Goal: Information Seeking & Learning: Learn about a topic

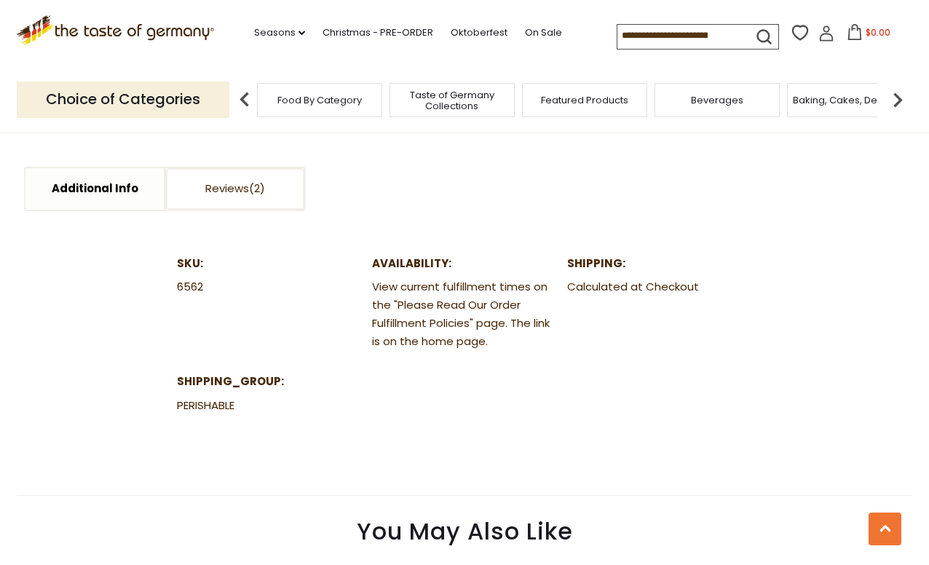
scroll to position [791, 0]
click at [163, 26] on icon ".st0{fill:#EDD300;} .st1{fill:#D33E21;}" at bounding box center [115, 30] width 197 height 30
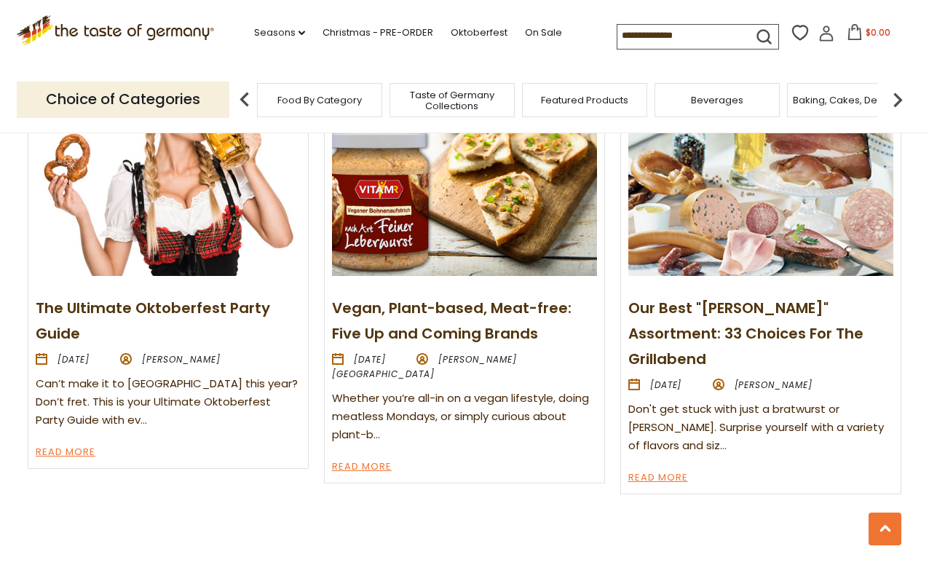
scroll to position [1544, 0]
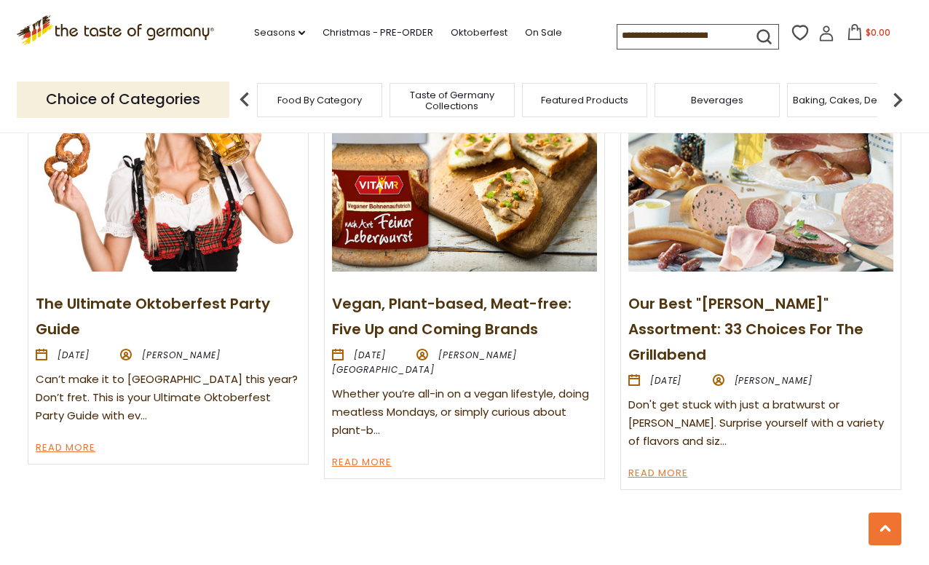
click at [701, 323] on link "Our Best "[PERSON_NAME]" Assortment: 33 Choices For The Grillabend" at bounding box center [745, 328] width 235 height 71
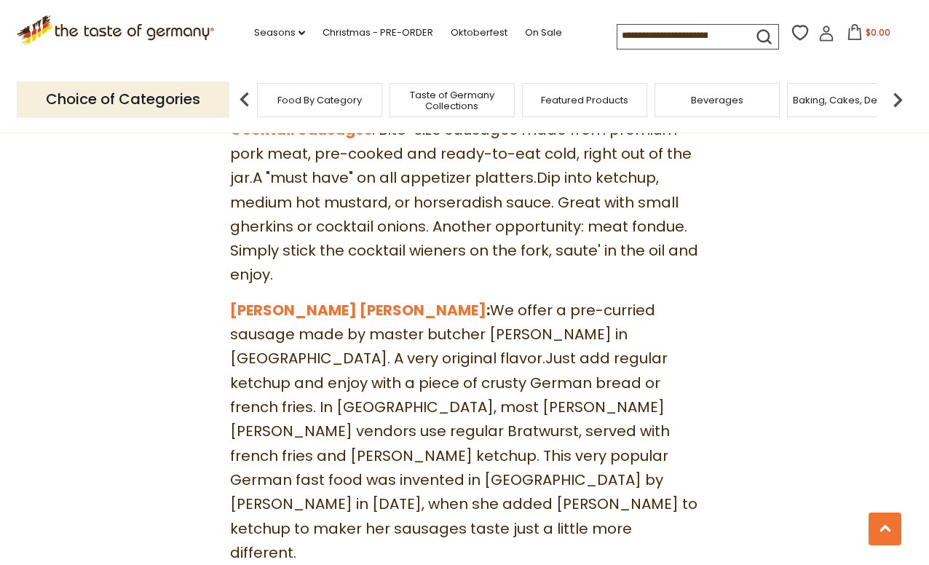
scroll to position [2412, 0]
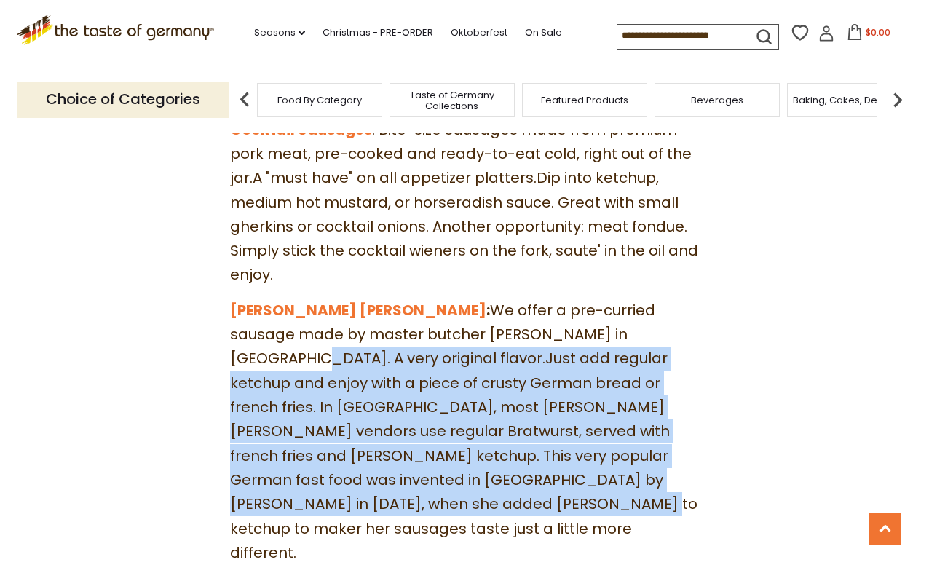
drag, startPoint x: 475, startPoint y: 171, endPoint x: 578, endPoint y: 312, distance: 174.0
click at [578, 312] on p "Curry Wurst : We offer a pre-curried sausage made by master butcher Binkerts in…" at bounding box center [465, 432] width 470 height 266
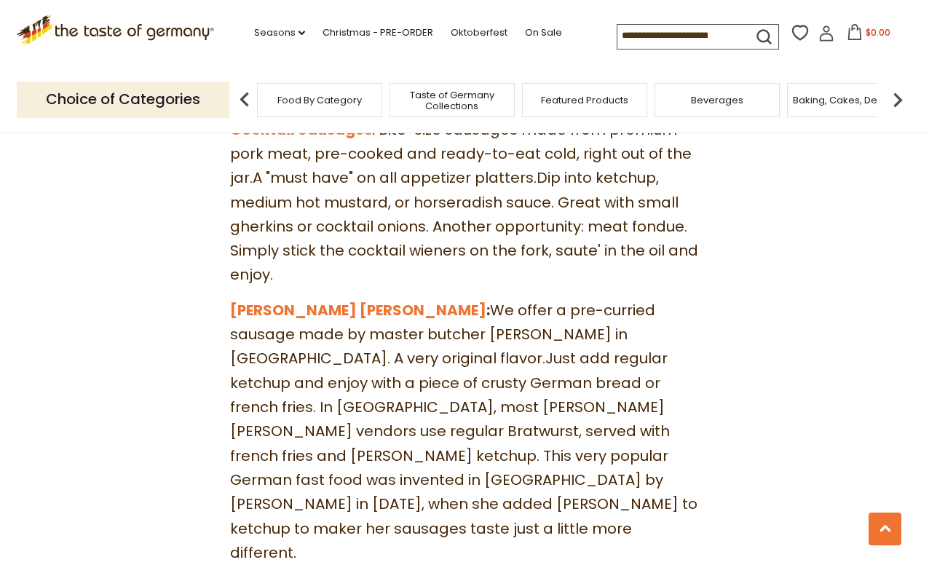
click at [578, 312] on p "Curry Wurst : We offer a pre-curried sausage made by master butcher Binkerts in…" at bounding box center [465, 432] width 470 height 266
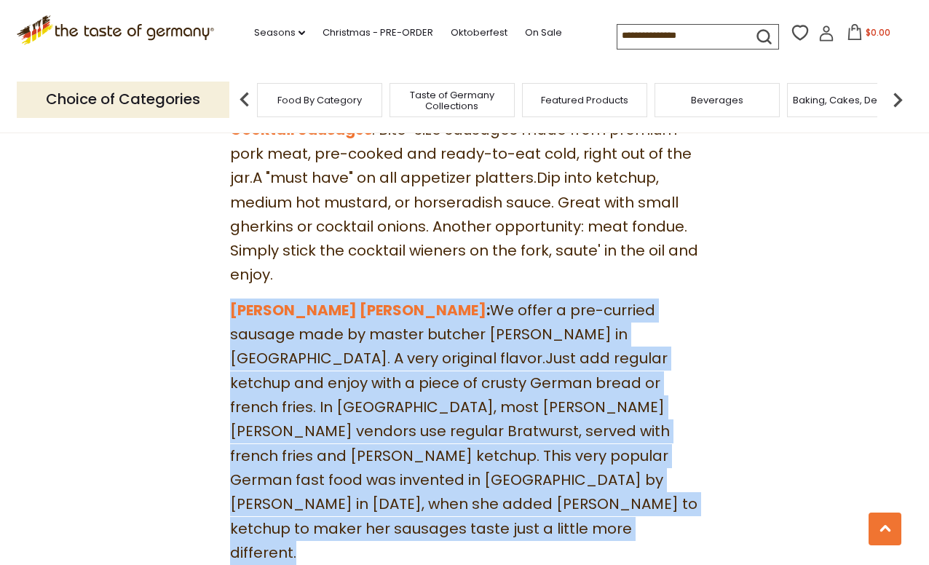
drag, startPoint x: 578, startPoint y: 312, endPoint x: 494, endPoint y: 230, distance: 117.4
click at [494, 299] on p "Curry Wurst : We offer a pre-curried sausage made by master butcher Binkerts in…" at bounding box center [465, 432] width 470 height 266
click at [494, 300] on span "Curry Wurst : We offer a pre-curried sausage made by master butcher Binkerts in…" at bounding box center [463, 431] width 467 height 263
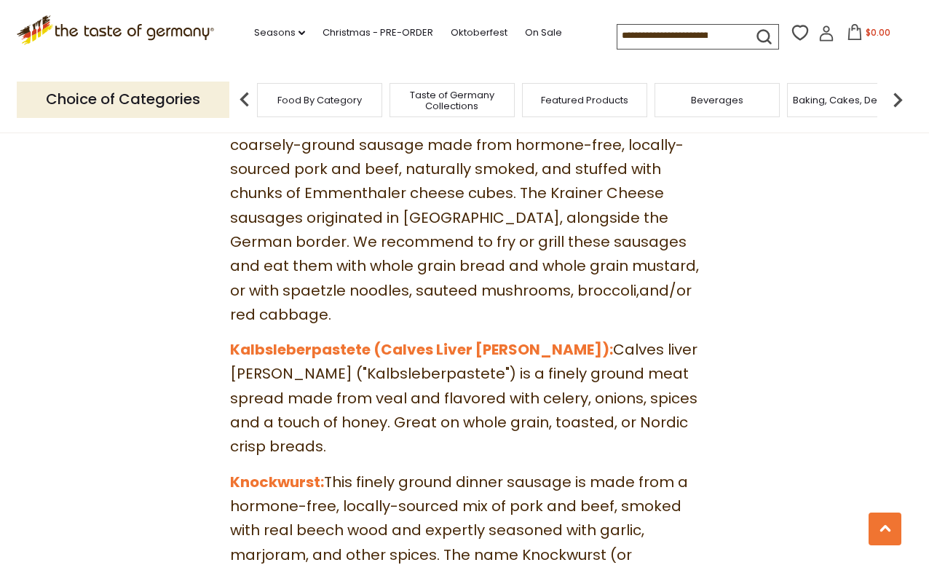
scroll to position [4144, 0]
